Goal: Task Accomplishment & Management: Use online tool/utility

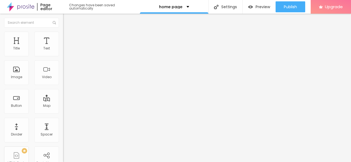
click at [63, 37] on ul "Content Style Advanced" at bounding box center [94, 34] width 63 height 16
click at [68, 38] on span "Style" at bounding box center [72, 35] width 8 height 5
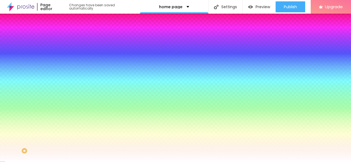
click at [63, 37] on li "Advanced" at bounding box center [94, 39] width 63 height 5
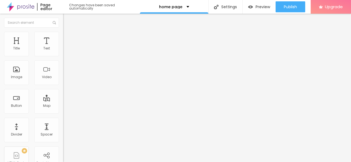
click at [63, 23] on button "Edit Coluna" at bounding box center [94, 20] width 63 height 13
click at [31, 20] on input "text" at bounding box center [31, 23] width 55 height 10
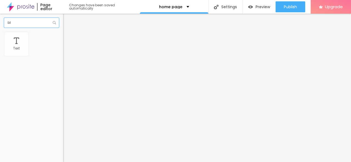
type input "b"
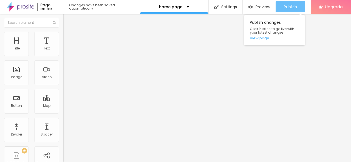
click at [285, 6] on span "Publish" at bounding box center [289, 7] width 13 height 4
